Goal: Information Seeking & Learning: Understand process/instructions

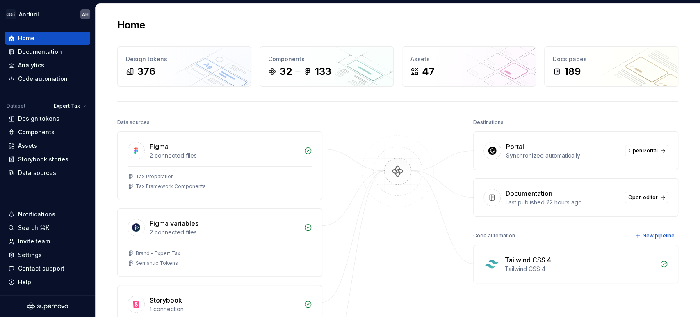
click at [368, 134] on div at bounding box center [398, 253] width 82 height 274
click at [39, 52] on div "Documentation" at bounding box center [40, 52] width 44 height 8
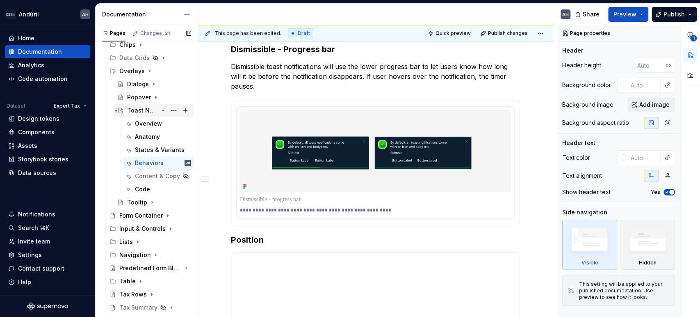
scroll to position [115, 0]
click at [153, 251] on icon "Page tree" at bounding box center [156, 253] width 7 height 7
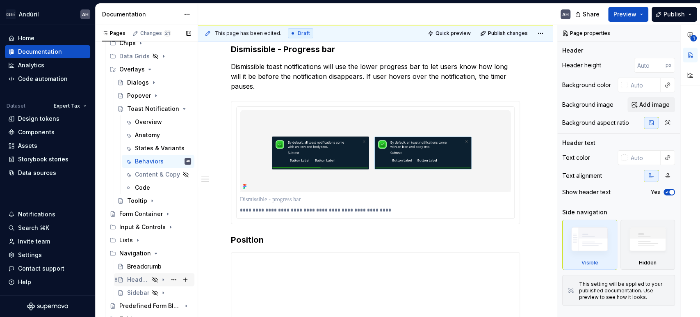
click at [135, 276] on div "Header Bar" at bounding box center [138, 279] width 22 height 8
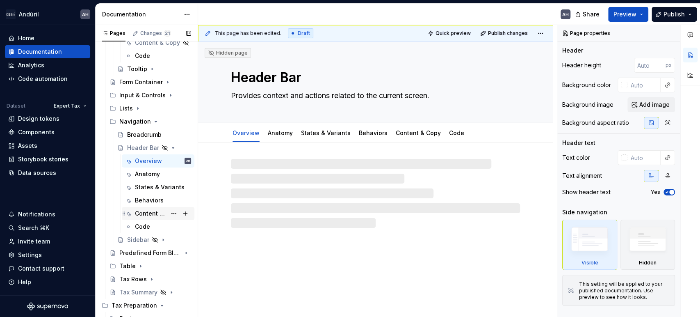
scroll to position [252, 0]
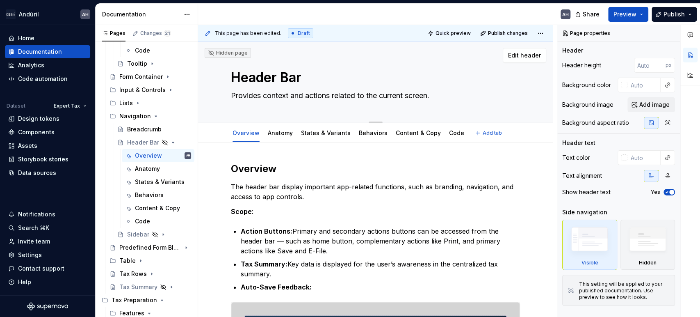
click at [265, 95] on textarea "Provides context and actions related to the current screen." at bounding box center [373, 95] width 289 height 13
click at [292, 98] on textarea "Provides context and actions related to the current screen." at bounding box center [373, 95] width 289 height 13
click at [269, 98] on textarea "Provides context and actions related to the current screen." at bounding box center [373, 95] width 289 height 13
click at [312, 95] on textarea "Provides context and actions related to the current screen." at bounding box center [373, 95] width 289 height 13
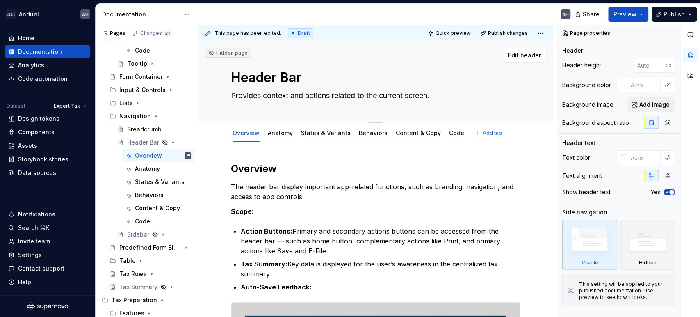
click at [410, 97] on textarea "Provides context and actions related to the current screen." at bounding box center [373, 95] width 289 height 13
click at [439, 94] on textarea "Provides context and actions related to the current screen." at bounding box center [373, 95] width 289 height 13
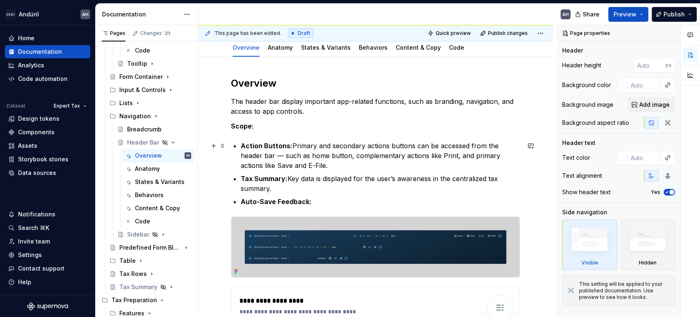
scroll to position [91, 0]
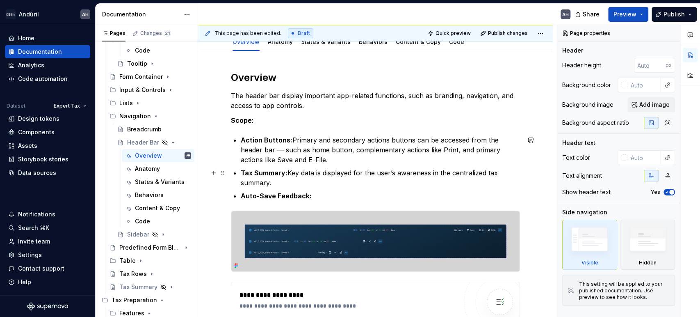
click at [311, 183] on p "Tax Summary: Key data is displayed for the user’s awareness in the centralized …" at bounding box center [380, 178] width 279 height 20
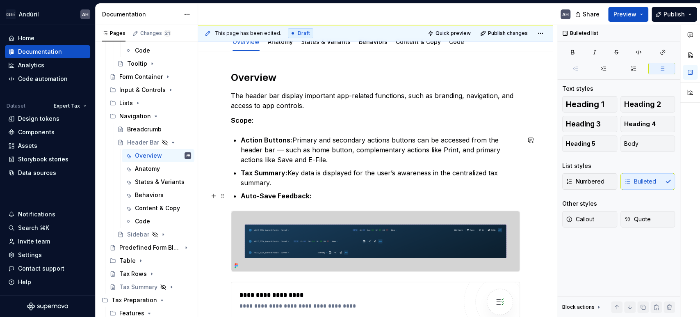
click at [313, 198] on p "Auto-Save Feedback:" at bounding box center [380, 196] width 279 height 10
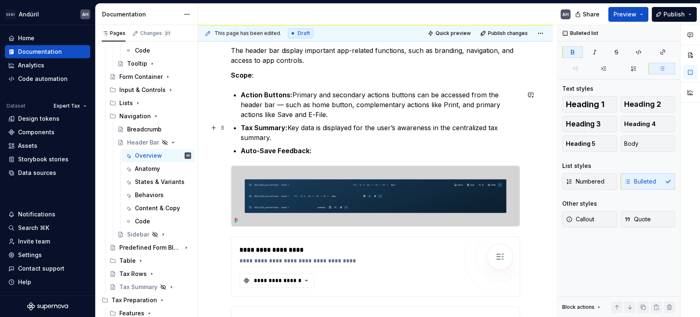
scroll to position [137, 0]
click at [317, 256] on div "**********" at bounding box center [348, 260] width 217 height 8
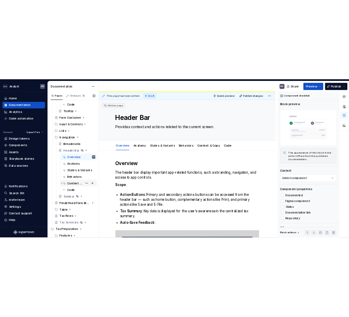
scroll to position [343, 0]
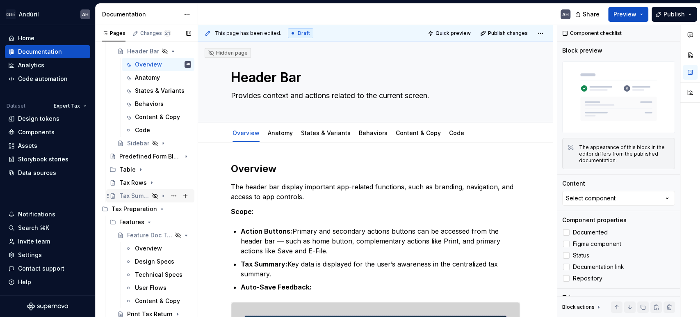
click at [131, 190] on div "Tax Summary" at bounding box center [155, 195] width 72 height 11
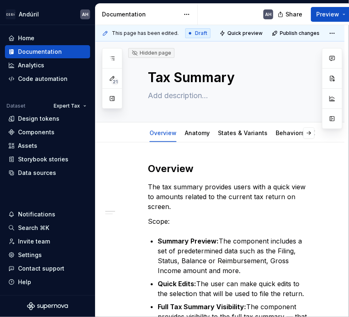
type textarea "*"
